Goal: Check status: Check status

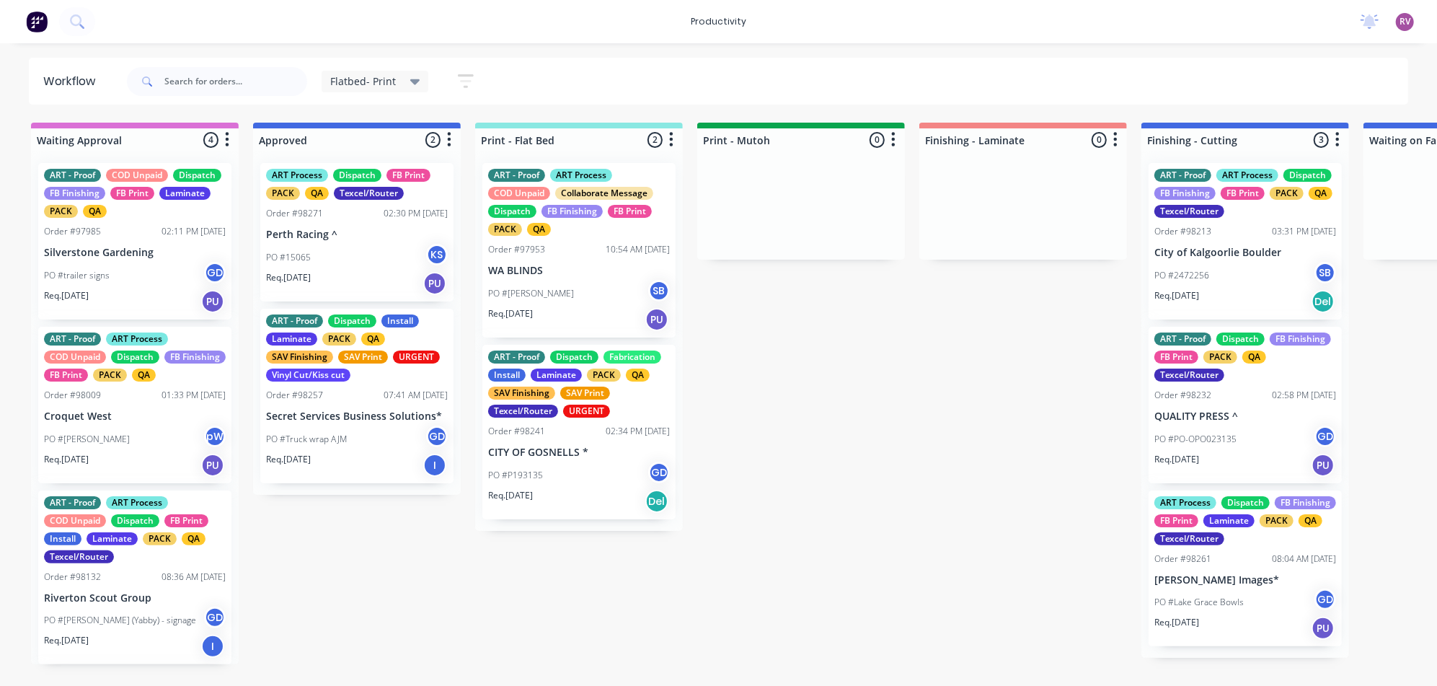
drag, startPoint x: 706, startPoint y: 296, endPoint x: 722, endPoint y: 229, distance: 69.6
click at [600, 484] on div "PO #P193135 GD" at bounding box center [579, 474] width 182 height 27
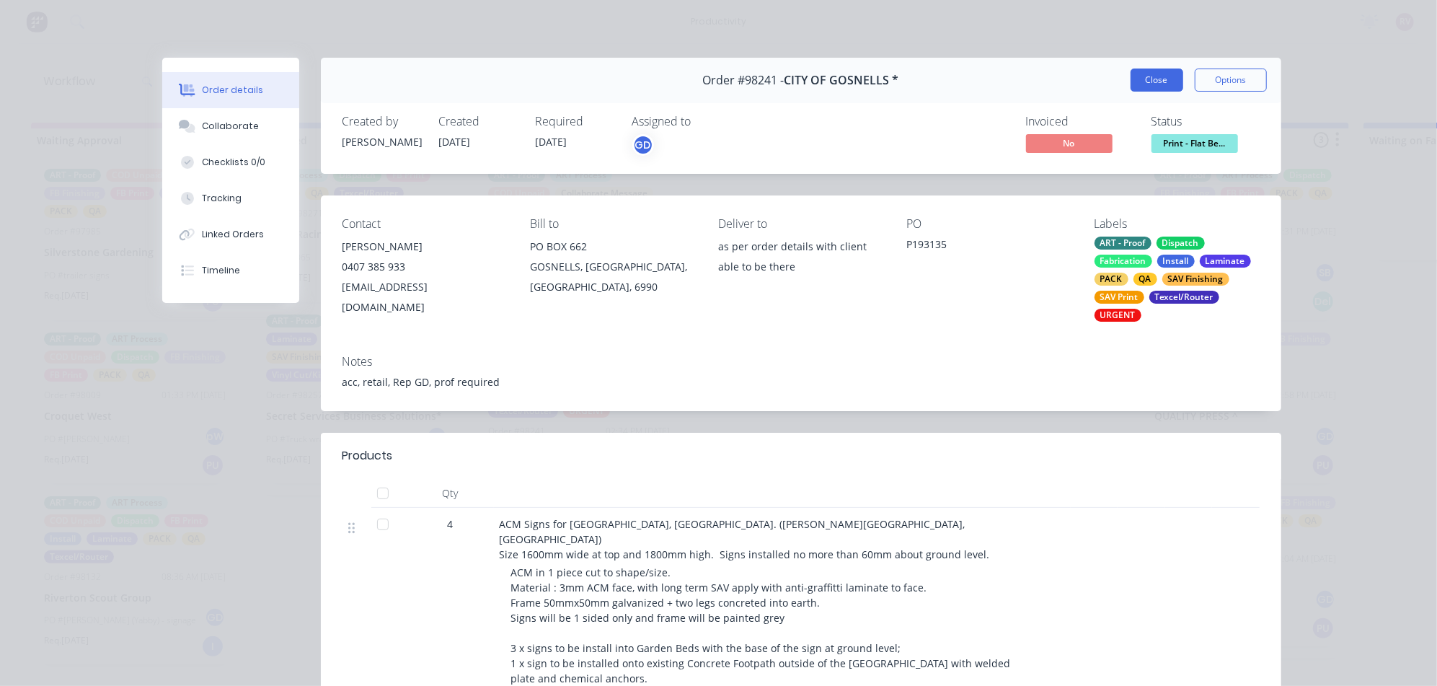
click at [1153, 79] on button "Close" at bounding box center [1156, 79] width 53 height 23
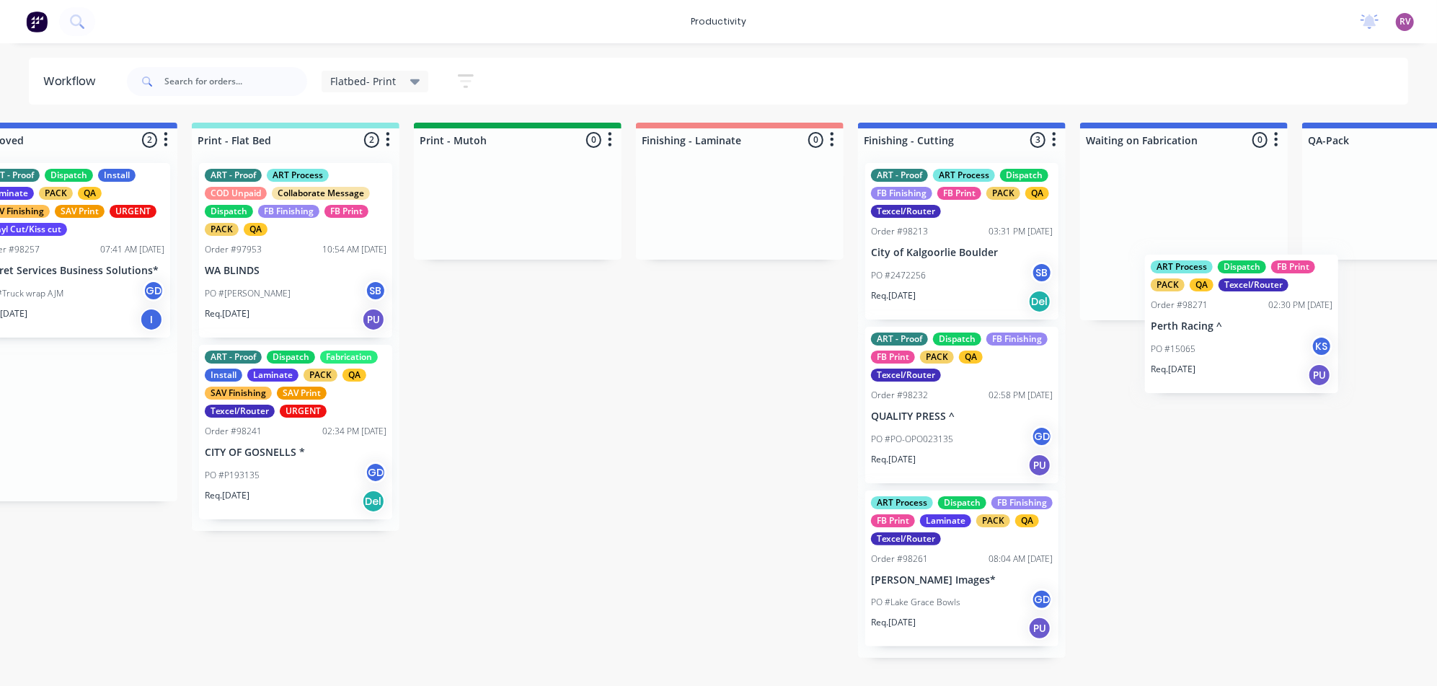
scroll to position [0, 286]
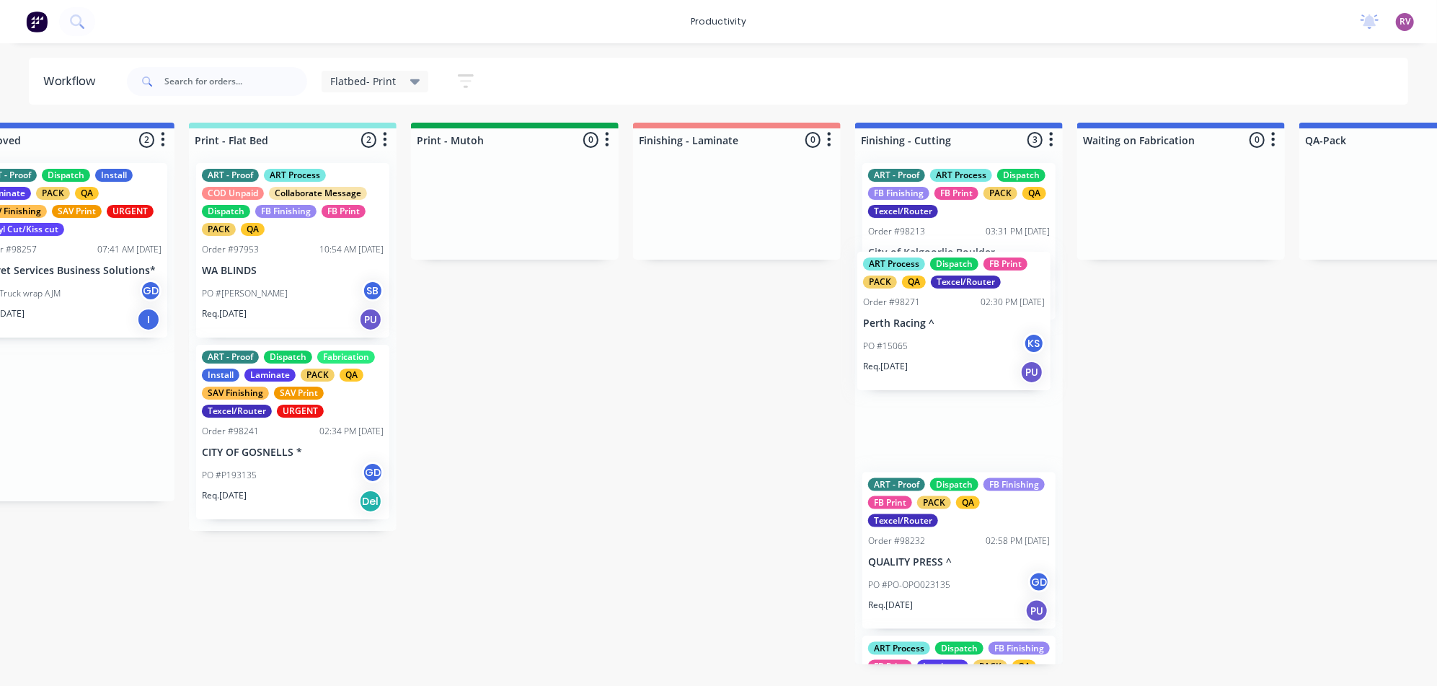
drag, startPoint x: 443, startPoint y: 263, endPoint x: 967, endPoint y: 342, distance: 529.2
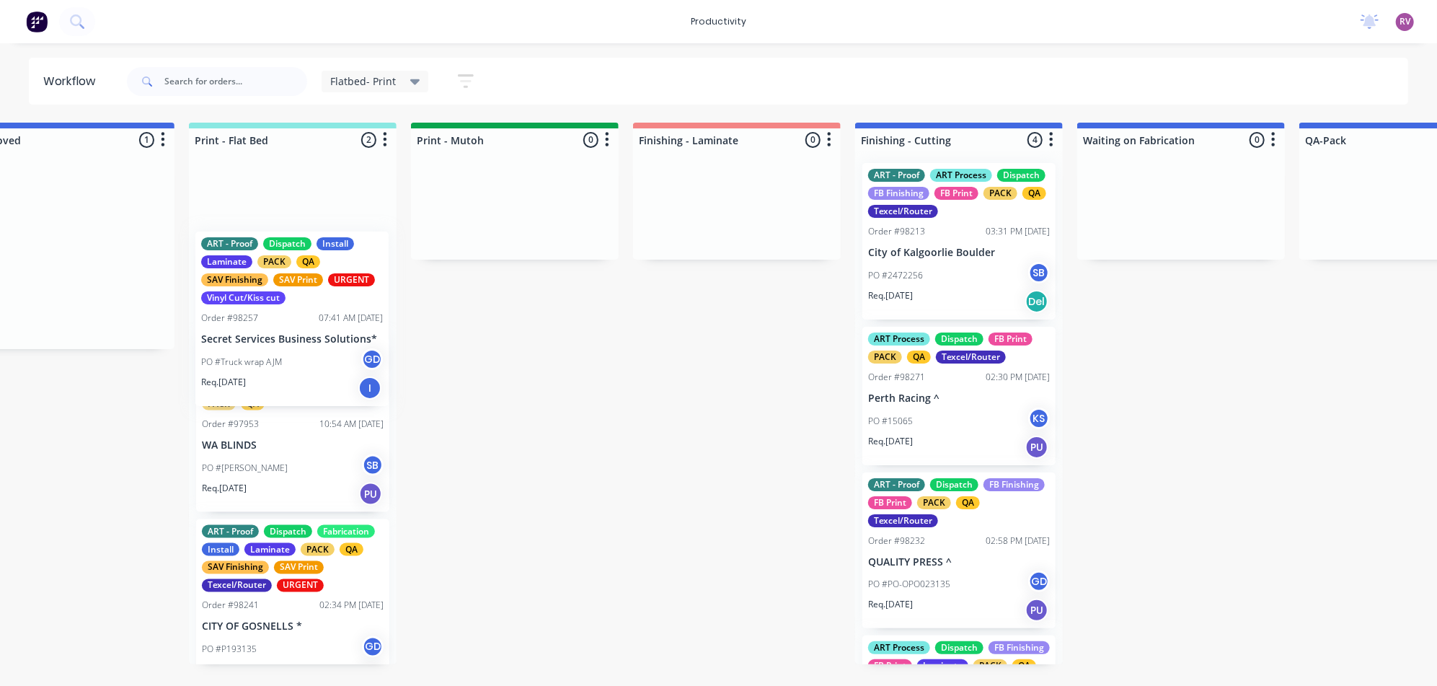
scroll to position [0, 283]
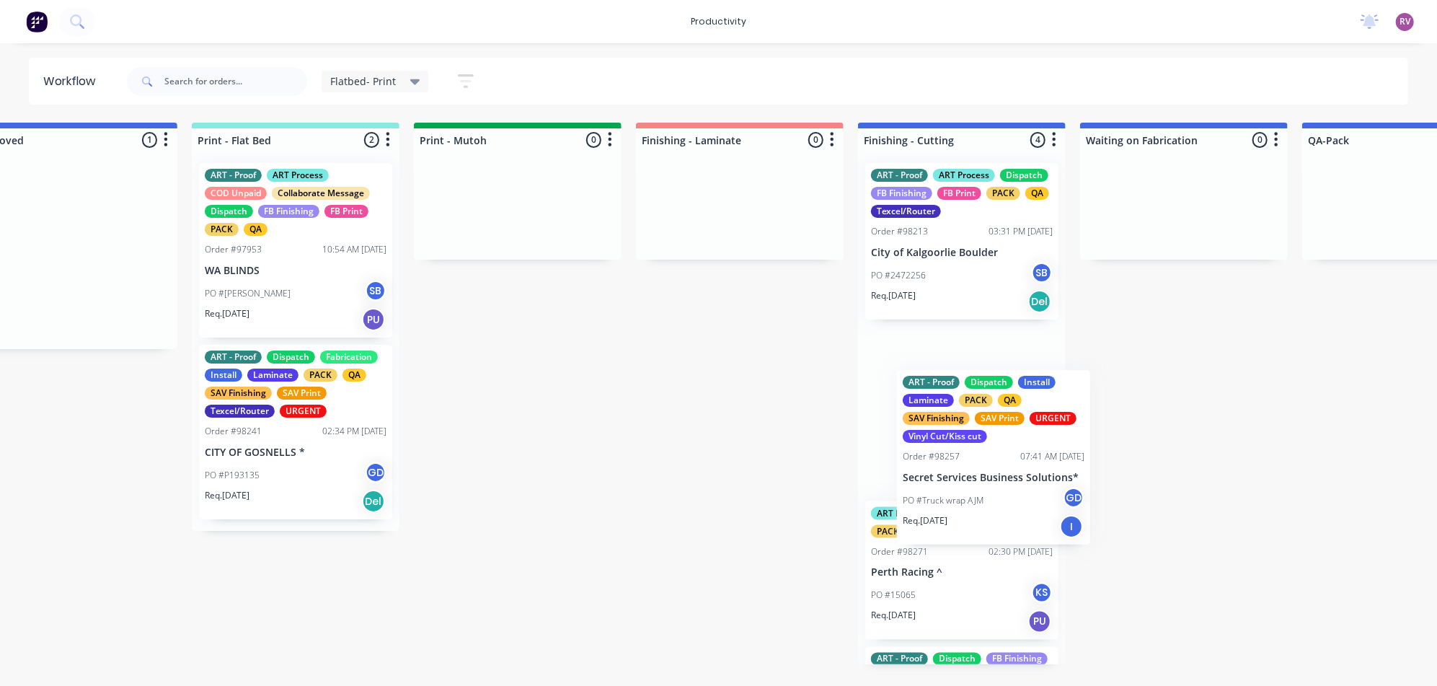
drag, startPoint x: 236, startPoint y: 350, endPoint x: 1024, endPoint y: 510, distance: 803.4
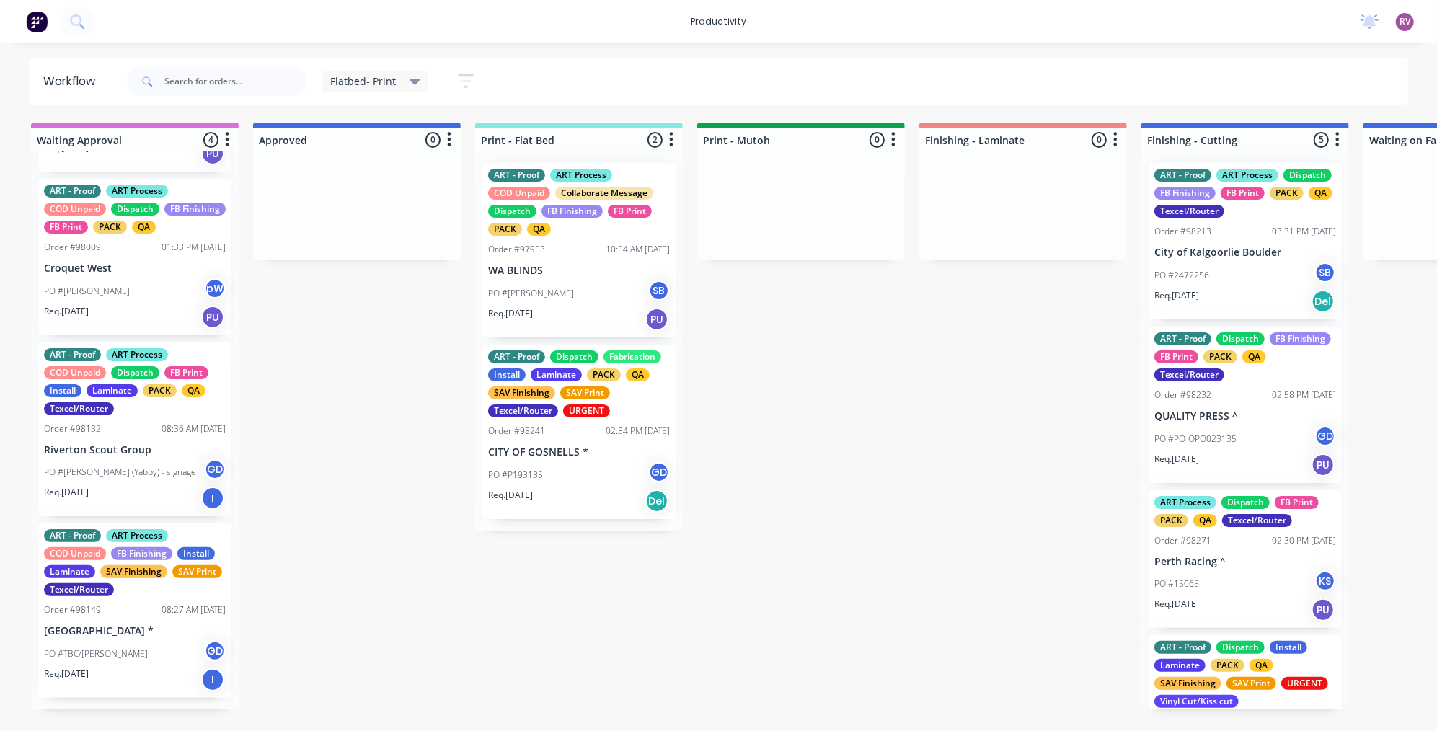
scroll to position [153, 0]
